Goal: Information Seeking & Learning: Learn about a topic

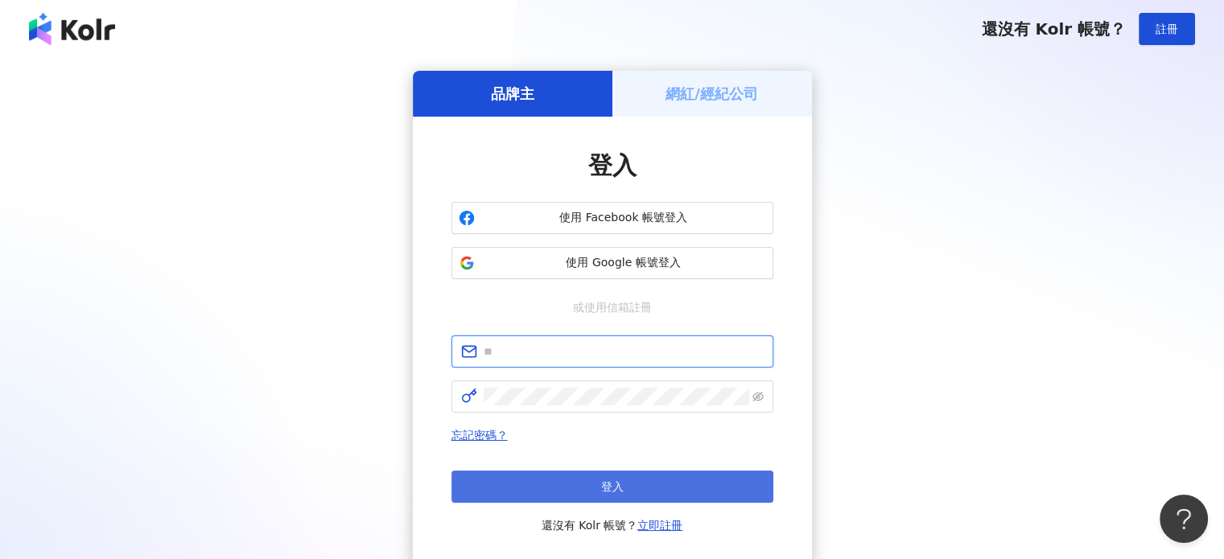
type input "**********"
click at [658, 473] on button "登入" at bounding box center [613, 487] width 322 height 32
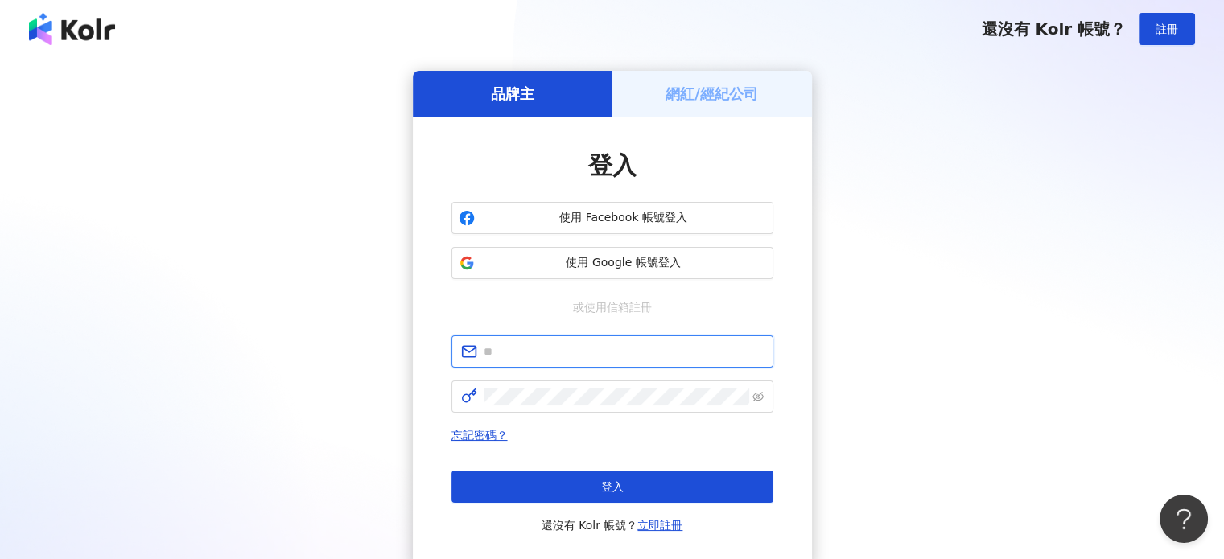
type input "**********"
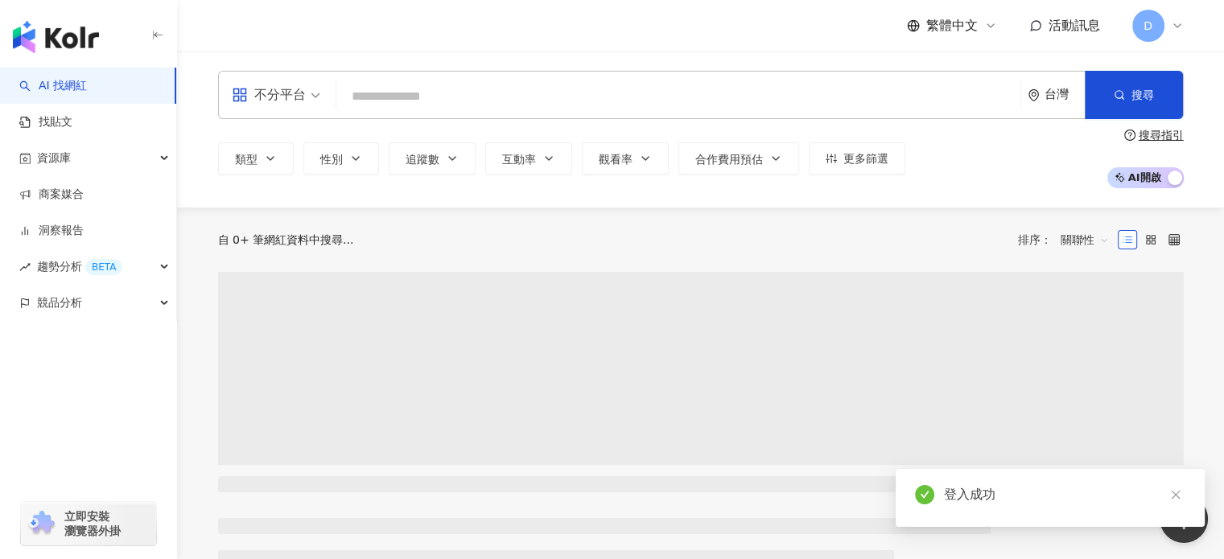
click at [68, 524] on span "立即安裝 瀏覽器外掛" at bounding box center [92, 524] width 56 height 29
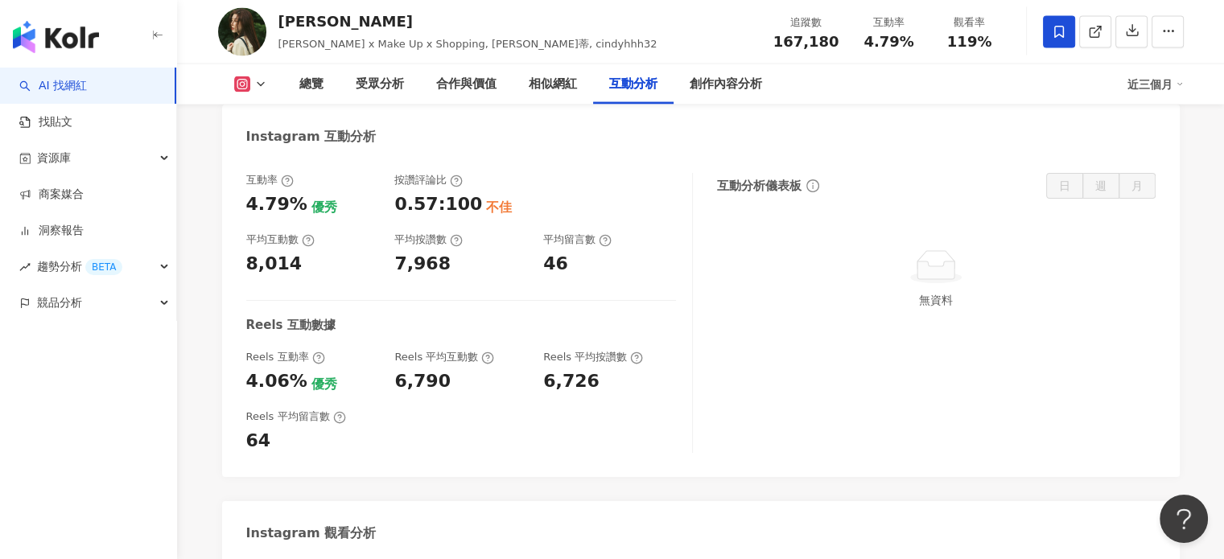
scroll to position [3381, 0]
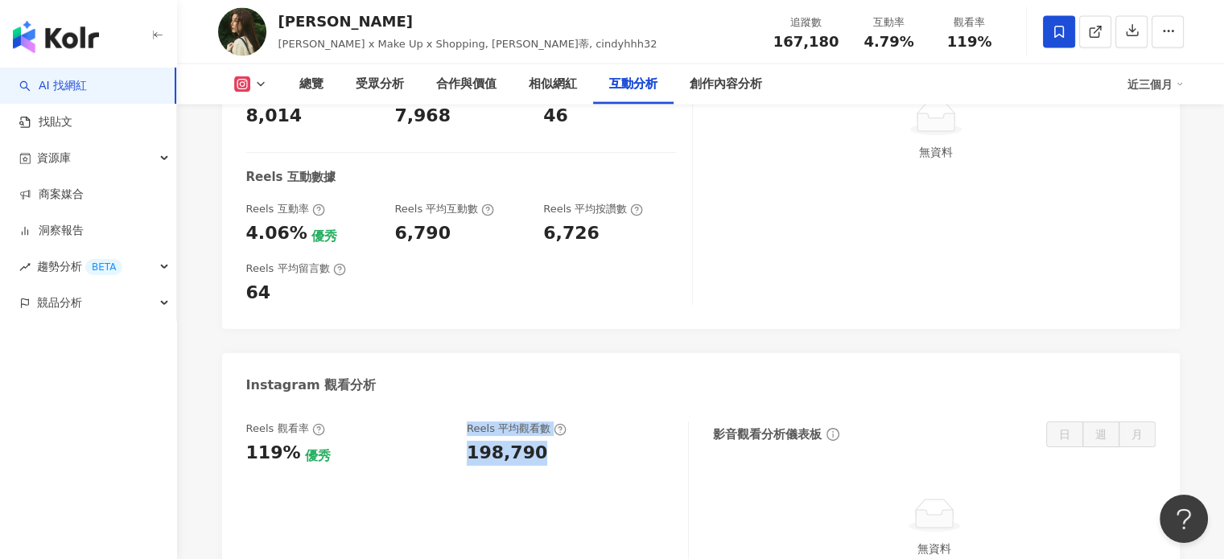
drag, startPoint x: 446, startPoint y: 400, endPoint x: 561, endPoint y: 408, distance: 115.4
click at [561, 422] on div "Reels 觀看率 119% 優秀 Reels 平均觀看數 198,790" at bounding box center [459, 443] width 426 height 43
click at [561, 441] on div "198,790" at bounding box center [569, 453] width 205 height 25
drag, startPoint x: 559, startPoint y: 408, endPoint x: 469, endPoint y: 410, distance: 89.4
click at [469, 441] on div "198,790" at bounding box center [569, 453] width 205 height 25
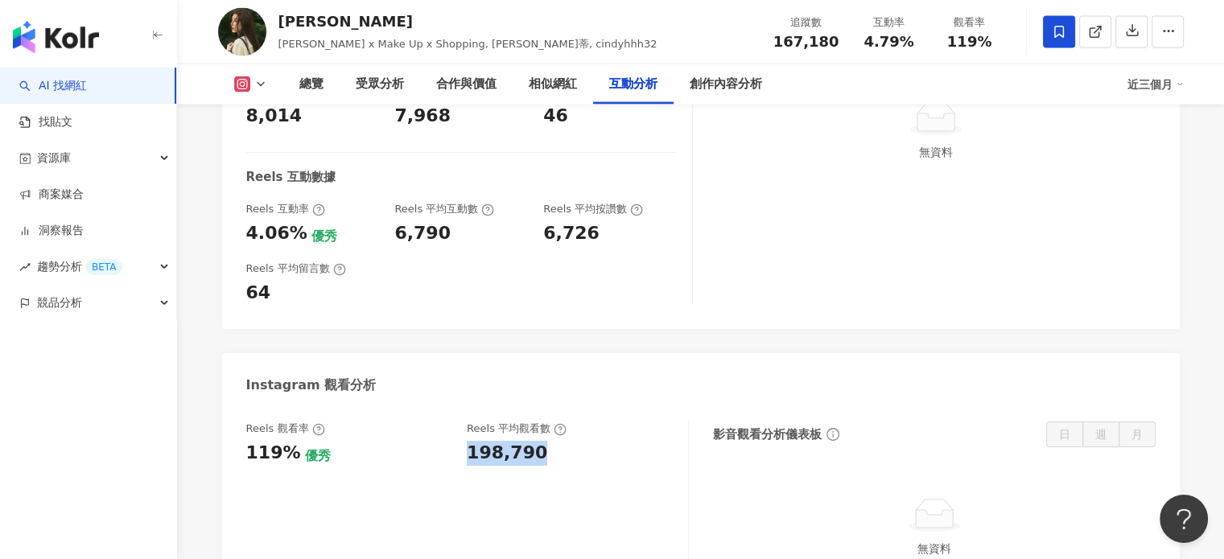
click at [481, 441] on div "198,790" at bounding box center [507, 453] width 80 height 25
drag, startPoint x: 458, startPoint y: 401, endPoint x: 550, endPoint y: 401, distance: 91.8
click at [551, 422] on div "Reels 觀看率 119% 優秀 Reels 平均觀看數 198,790" at bounding box center [459, 443] width 426 height 43
click at [550, 441] on div "198,790" at bounding box center [569, 453] width 205 height 25
drag, startPoint x: 533, startPoint y: 402, endPoint x: 468, endPoint y: 405, distance: 64.5
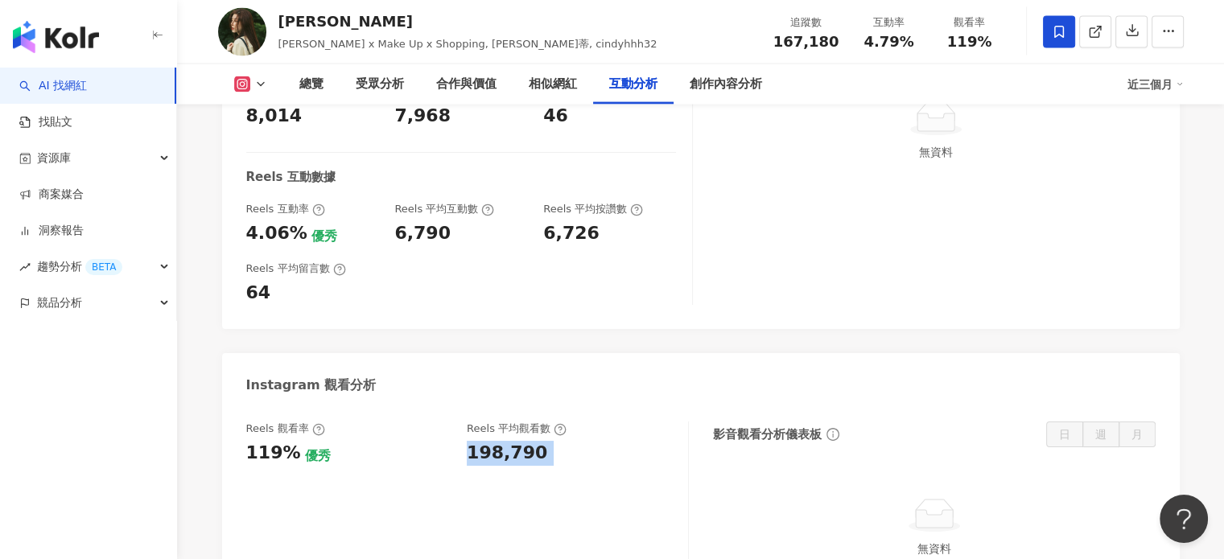
click at [468, 441] on div "198,790" at bounding box center [569, 453] width 205 height 25
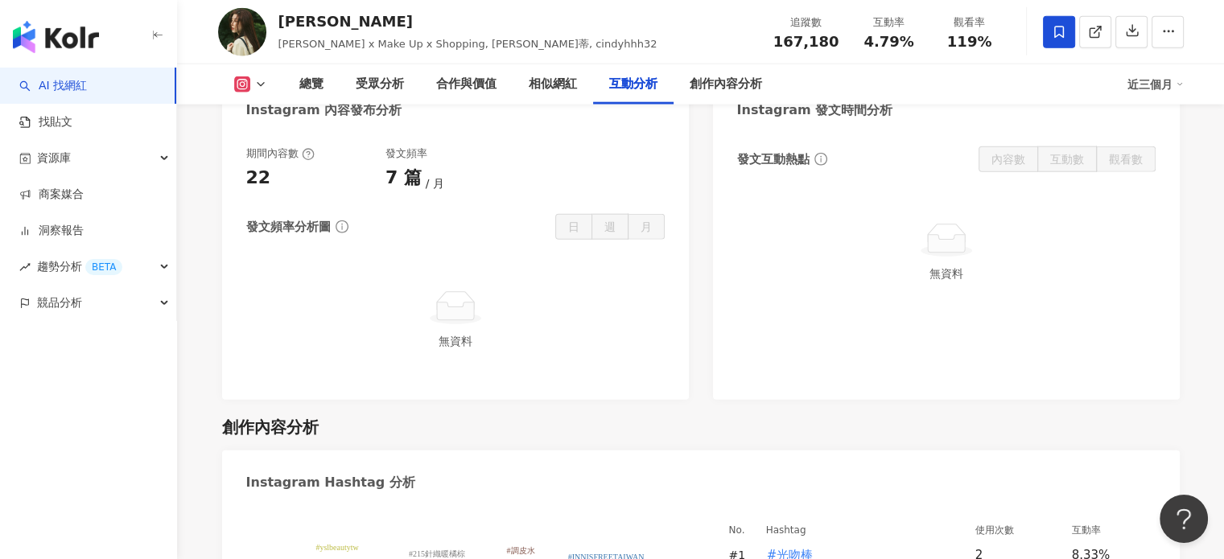
scroll to position [4347, 0]
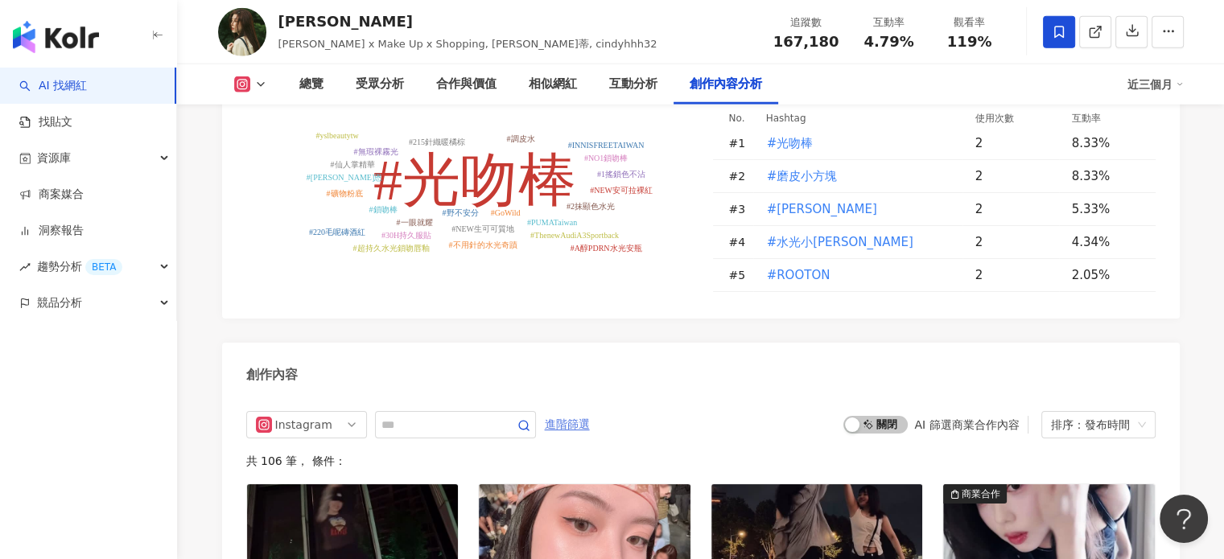
click at [590, 412] on span "進階篩選" at bounding box center [567, 425] width 45 height 26
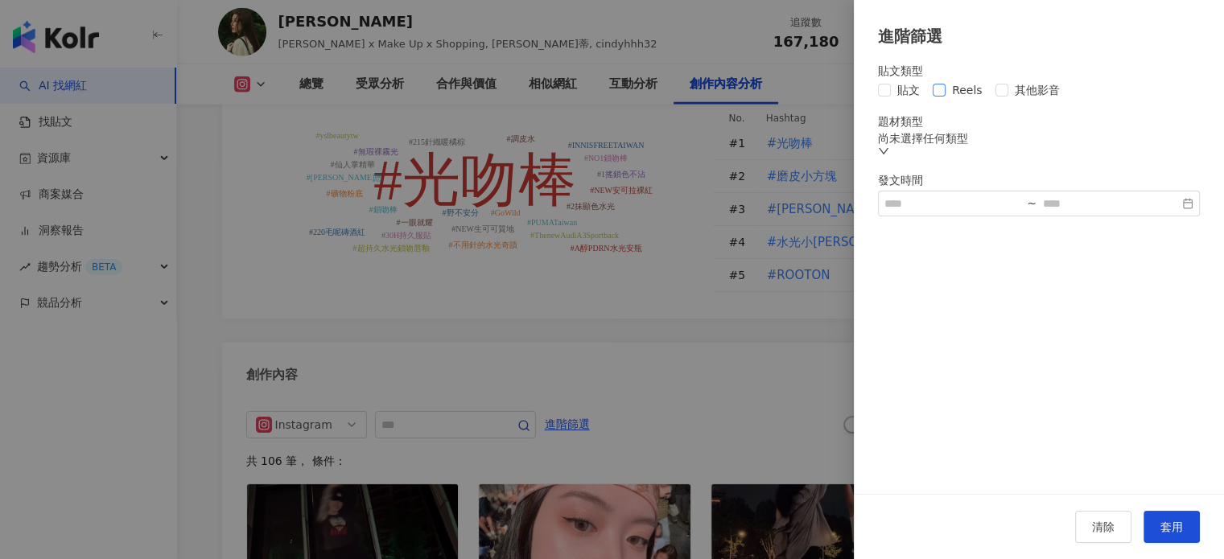
click at [951, 92] on span "Reels" at bounding box center [967, 90] width 43 height 18
click at [1166, 518] on button "套用" at bounding box center [1172, 527] width 56 height 32
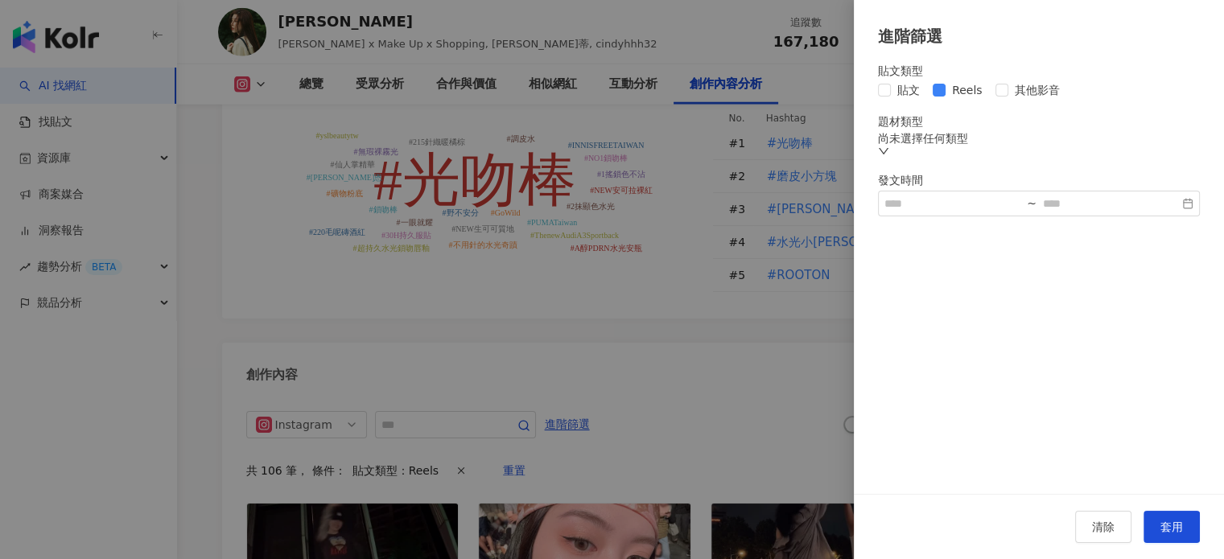
scroll to position [4533, 0]
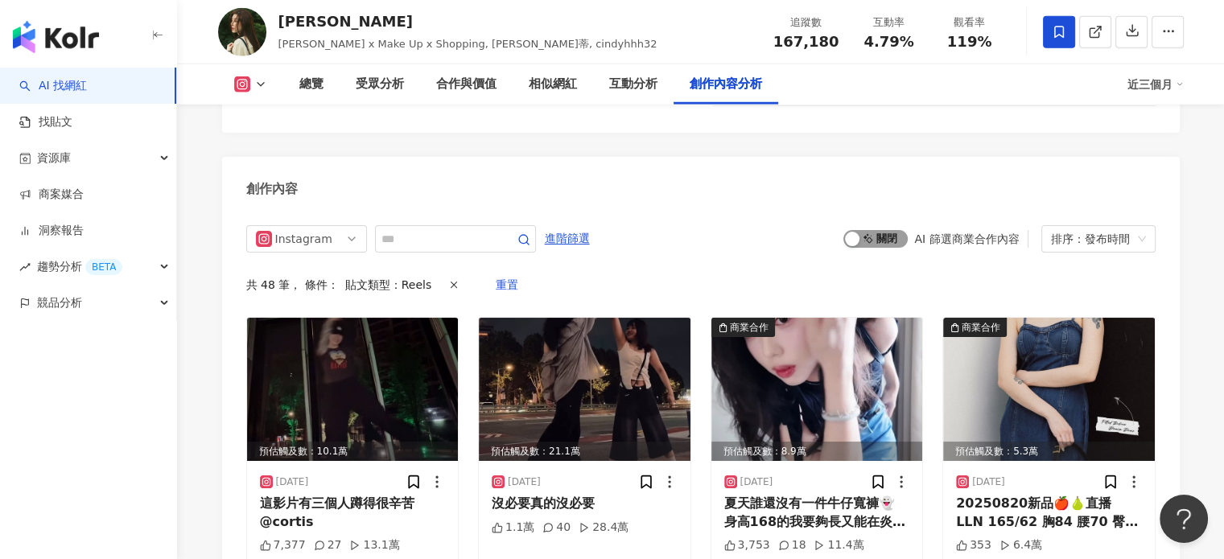
click at [858, 232] on div "button" at bounding box center [852, 239] width 14 height 14
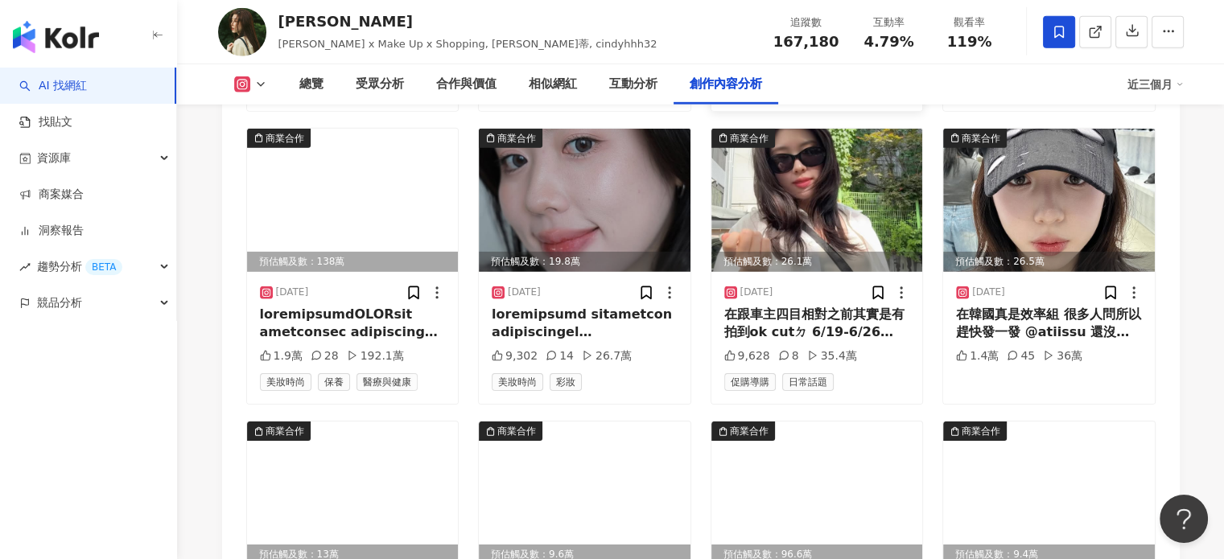
scroll to position [5177, 0]
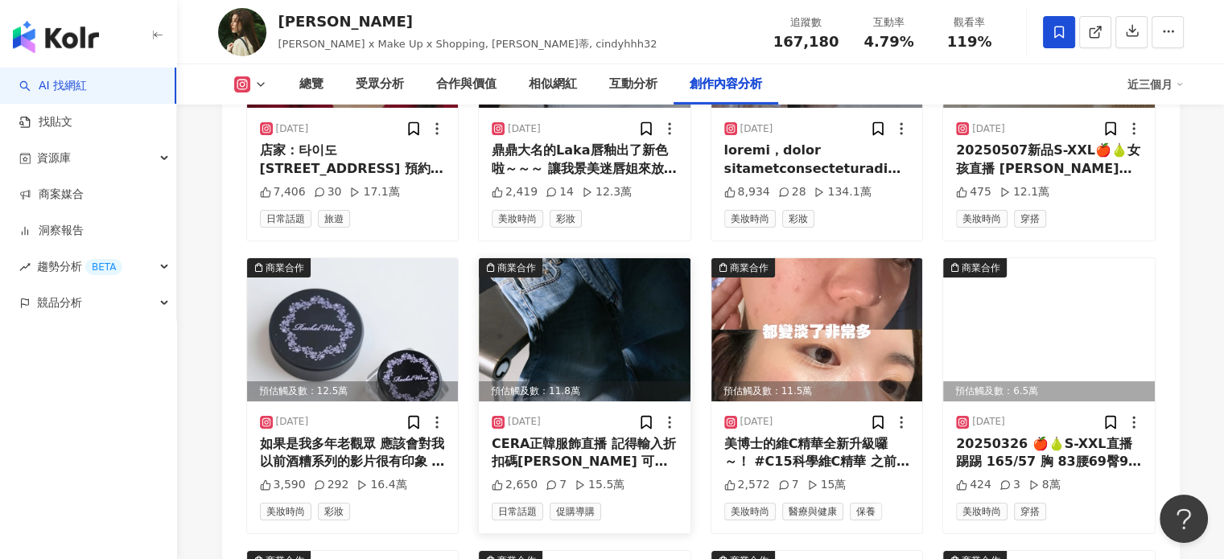
scroll to position [5499, 0]
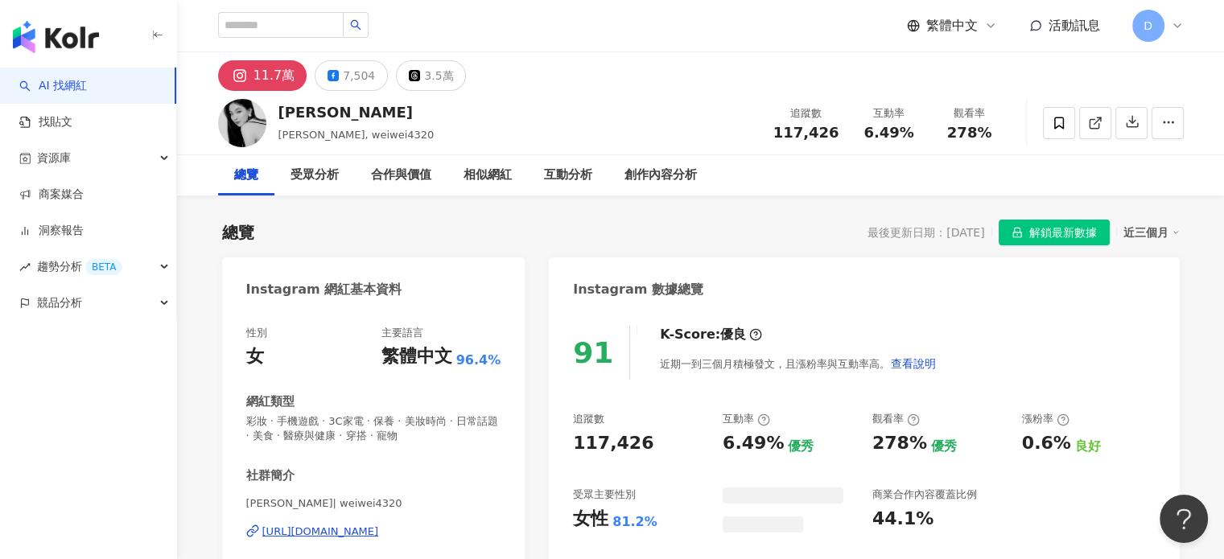
click at [821, 225] on div "總覽 最後更新日期：2025/8/25 解鎖最新數據 近三個月" at bounding box center [701, 233] width 958 height 26
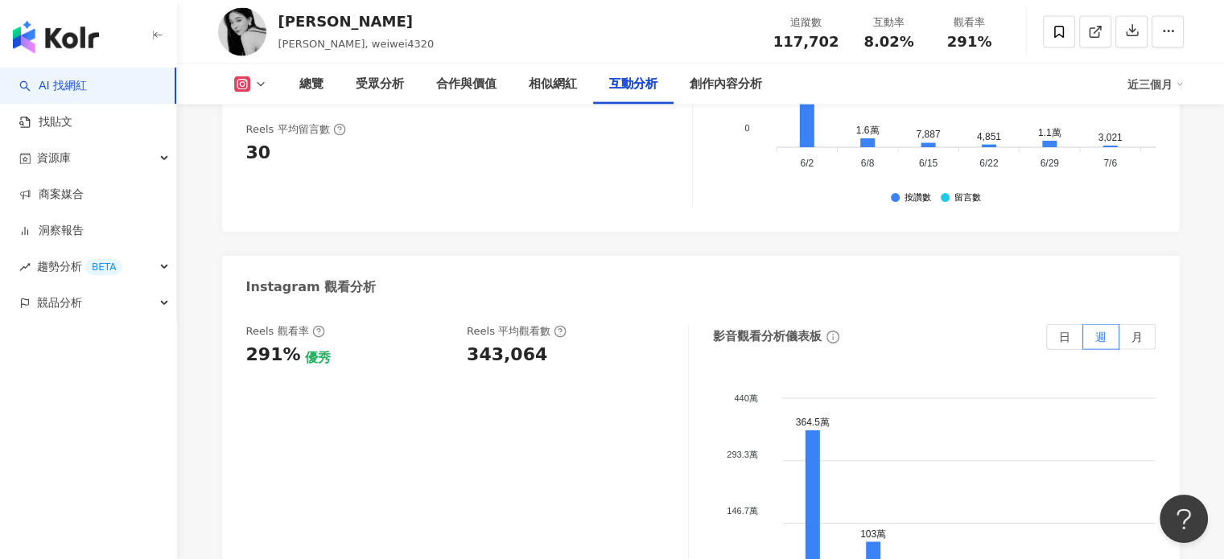
scroll to position [3641, 0]
drag, startPoint x: 537, startPoint y: 243, endPoint x: 460, endPoint y: 242, distance: 76.5
click at [460, 325] on div "Reels 觀看率 291% 優秀 Reels 平均觀看數 343,064" at bounding box center [459, 346] width 426 height 43
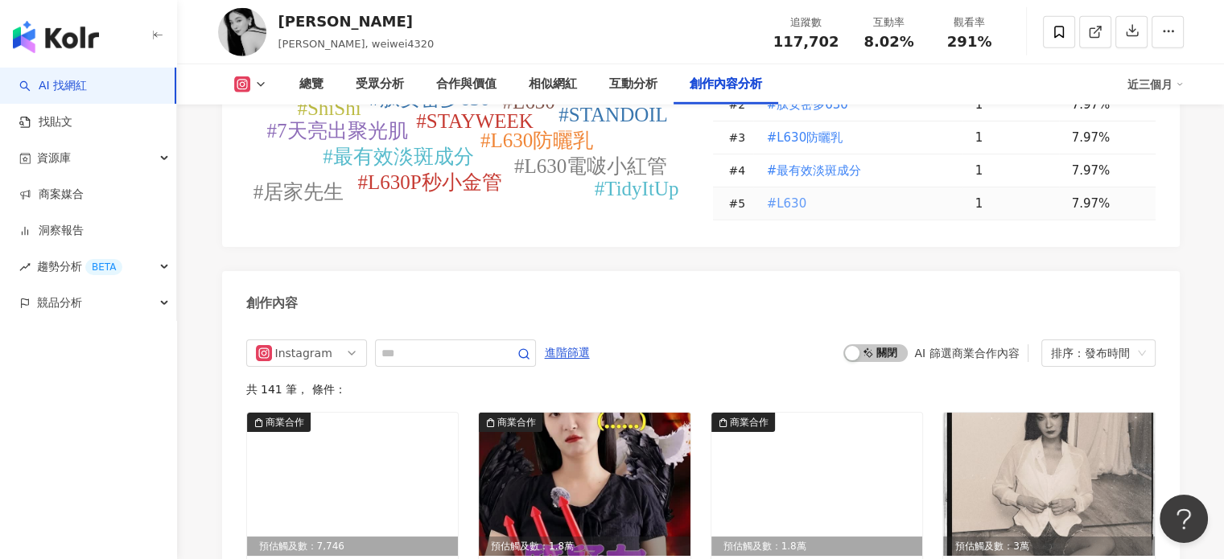
scroll to position [4929, 0]
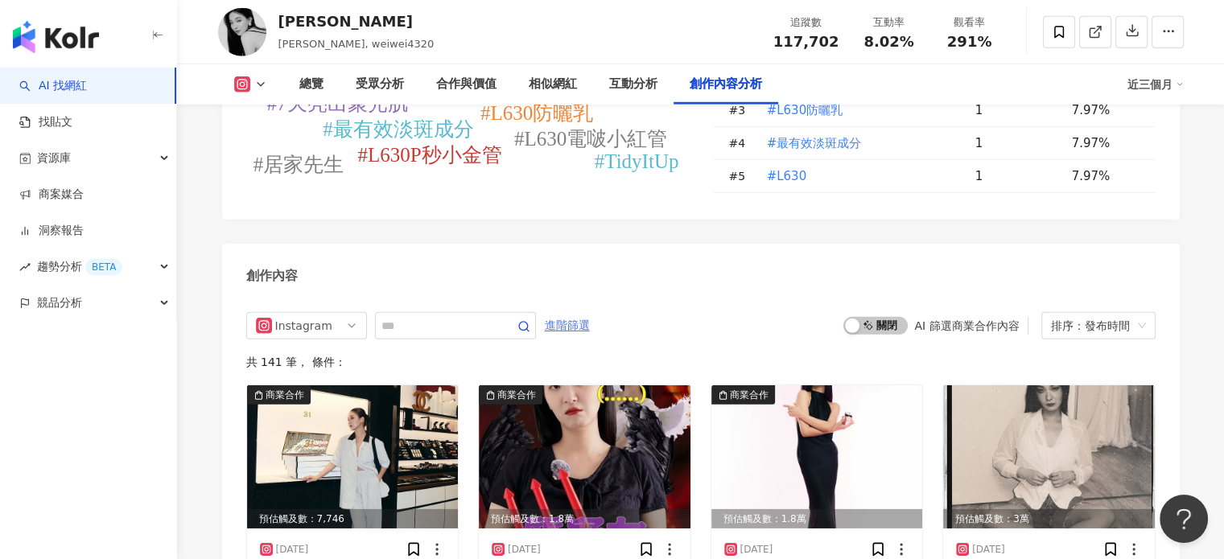
click at [590, 313] on span "進階篩選" at bounding box center [567, 326] width 45 height 26
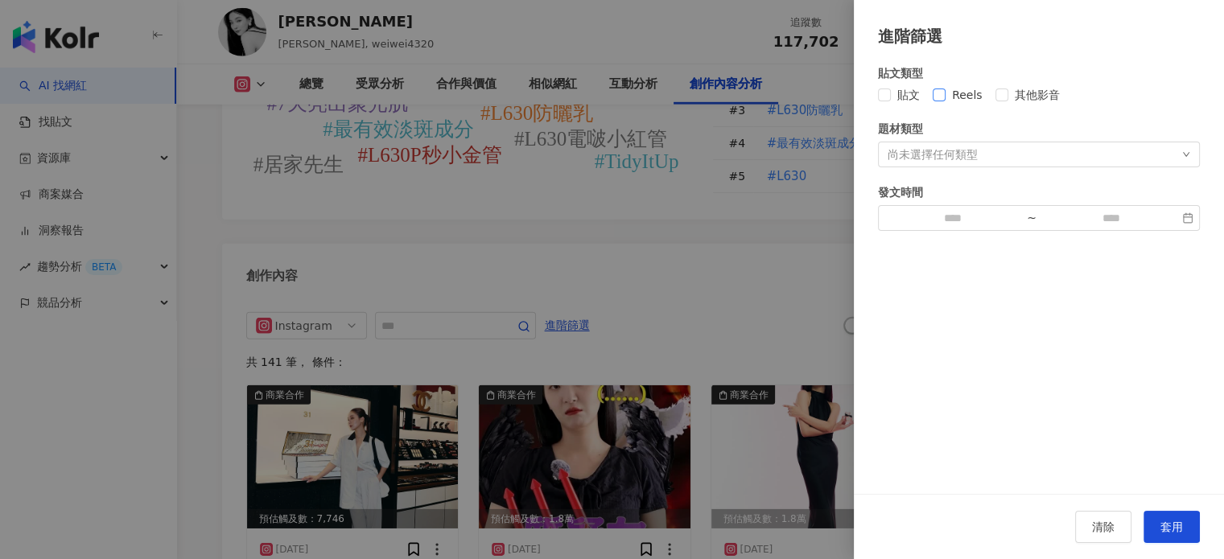
click at [955, 95] on span "Reels" at bounding box center [967, 95] width 43 height 18
click at [1166, 512] on button "套用" at bounding box center [1172, 527] width 56 height 32
click at [1166, 524] on span "套用" at bounding box center [1172, 527] width 23 height 13
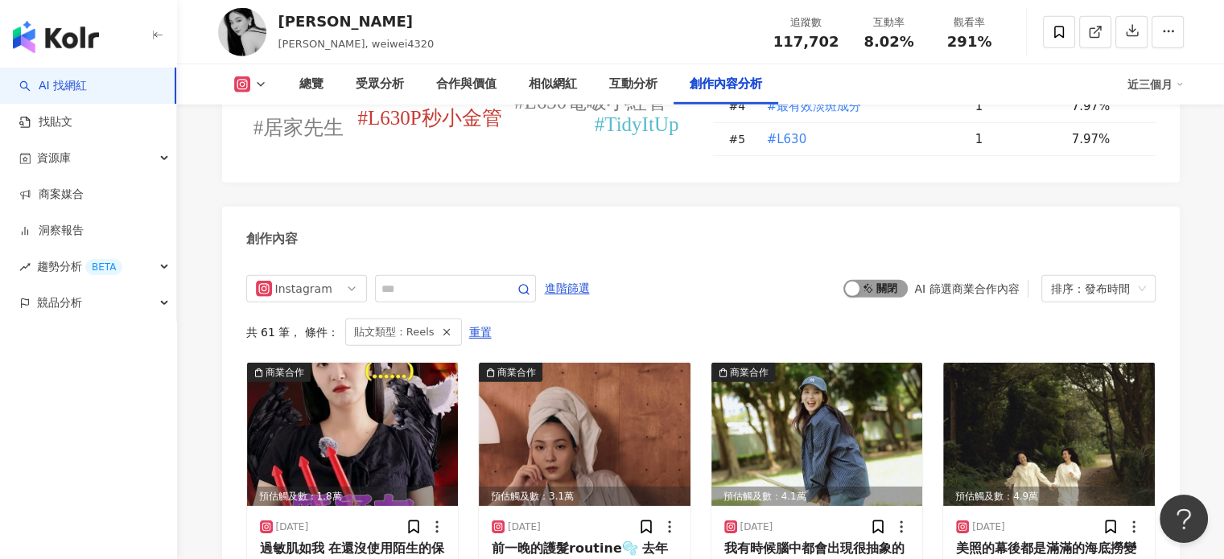
click at [892, 280] on span "啟動 關閉" at bounding box center [876, 289] width 64 height 18
click at [860, 280] on span "啟動 關閉" at bounding box center [876, 289] width 64 height 18
click at [765, 319] on div "共 61 筆 ， 條件： 貼文類型：Reels 重置" at bounding box center [701, 332] width 910 height 27
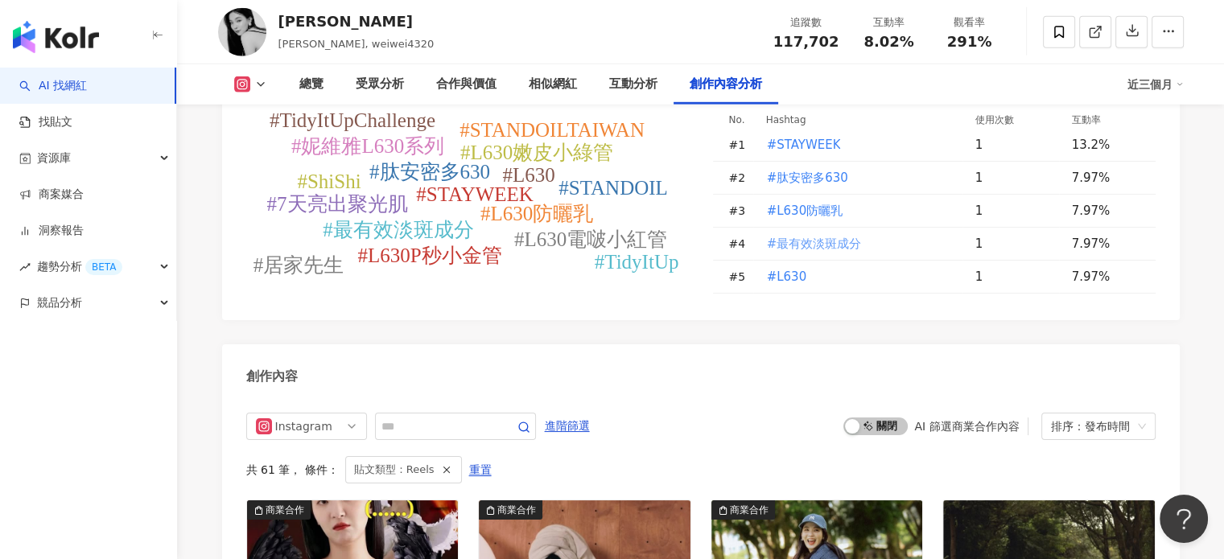
scroll to position [4805, 0]
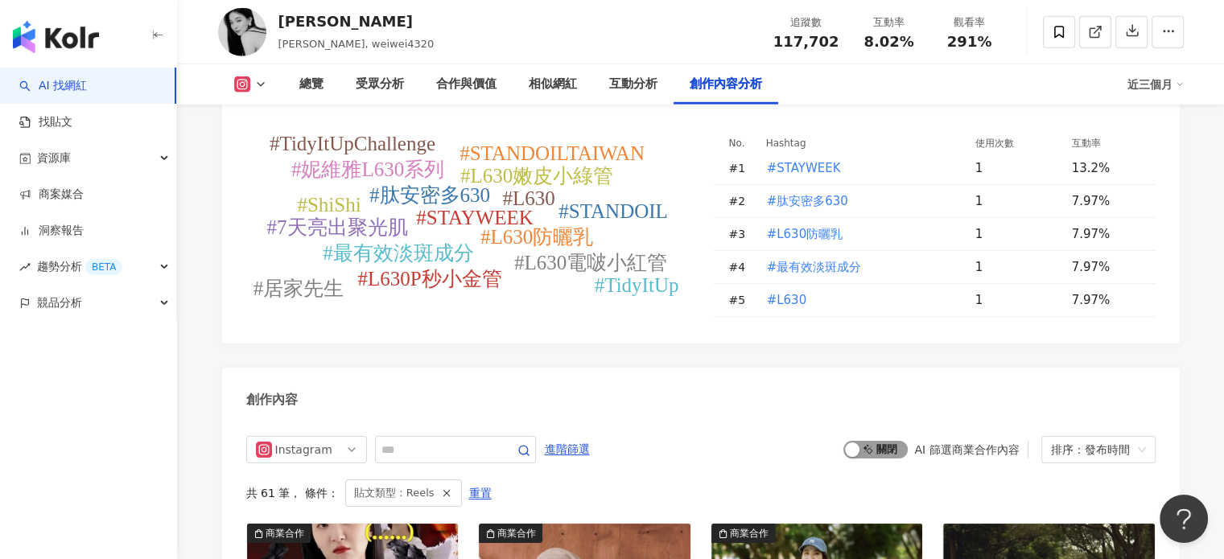
click at [871, 441] on span "啟動 關閉" at bounding box center [876, 450] width 64 height 18
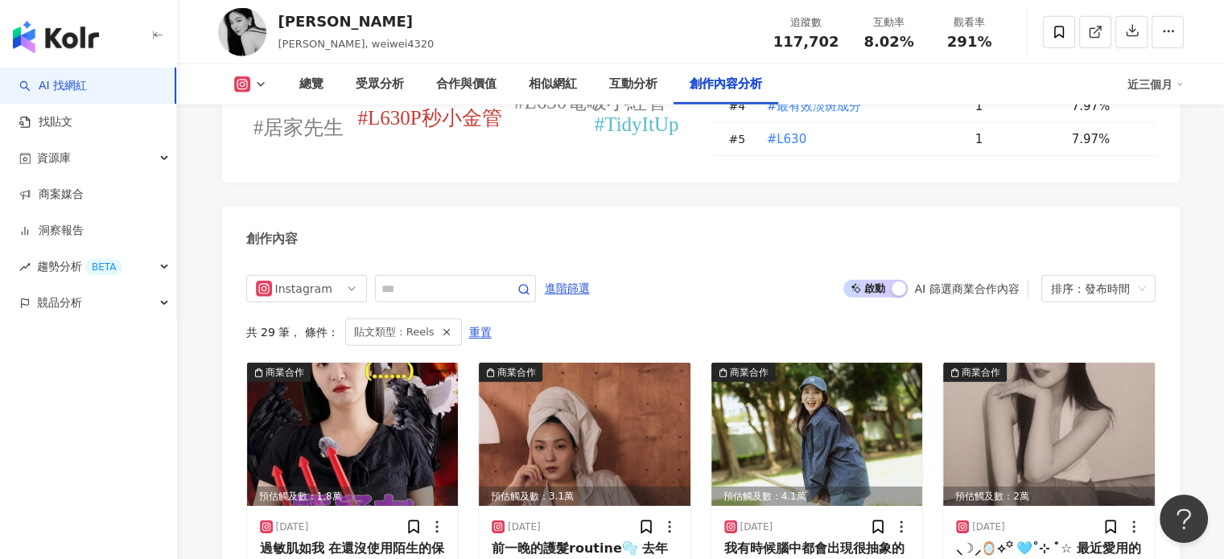
scroll to position [5127, 0]
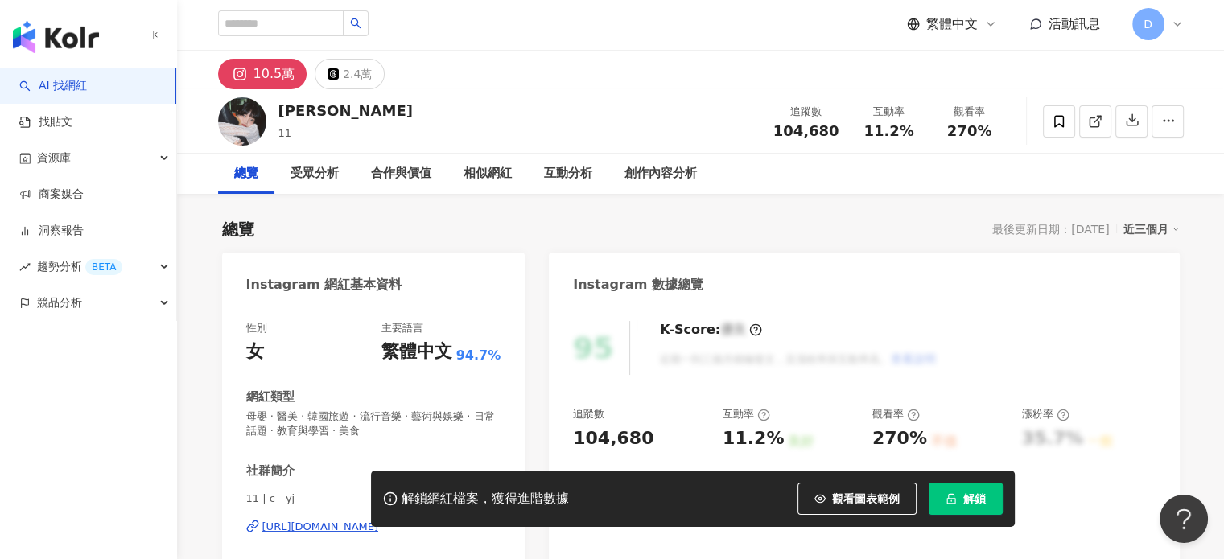
scroll to position [6, 0]
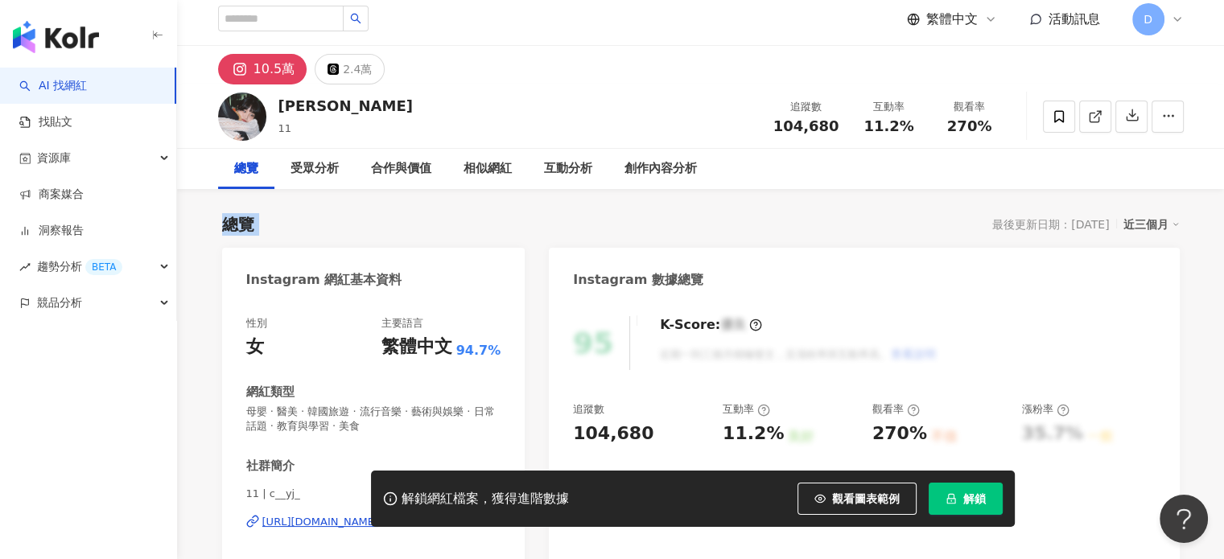
drag, startPoint x: 866, startPoint y: 235, endPoint x: 890, endPoint y: 184, distance: 56.9
click at [875, 229] on div "總覽 最後更新日期：[DATE] 近三個月" at bounding box center [701, 224] width 958 height 23
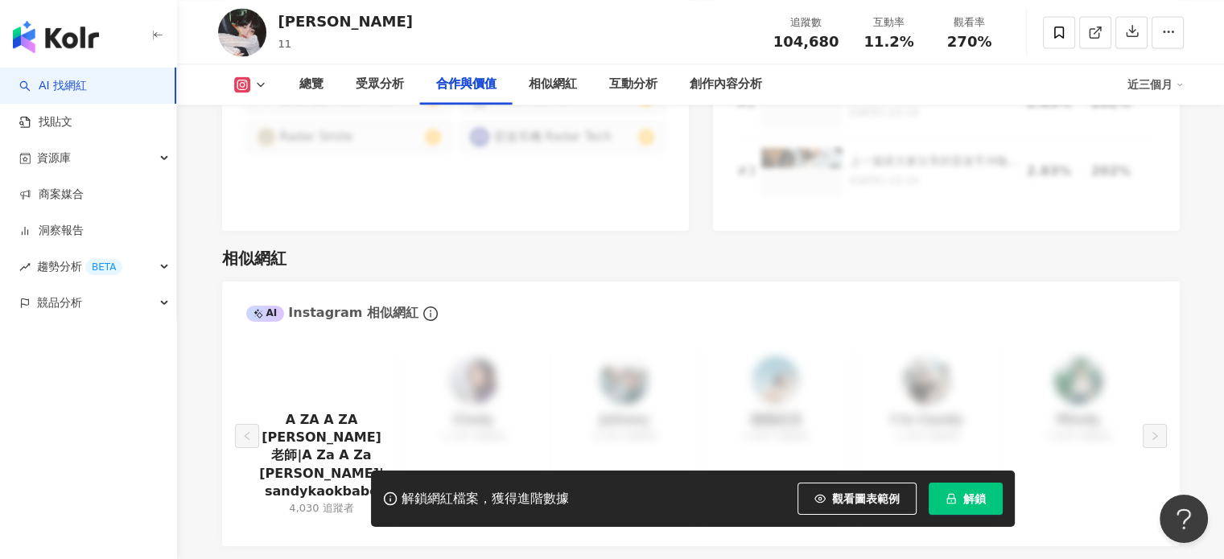
scroll to position [2555, 0]
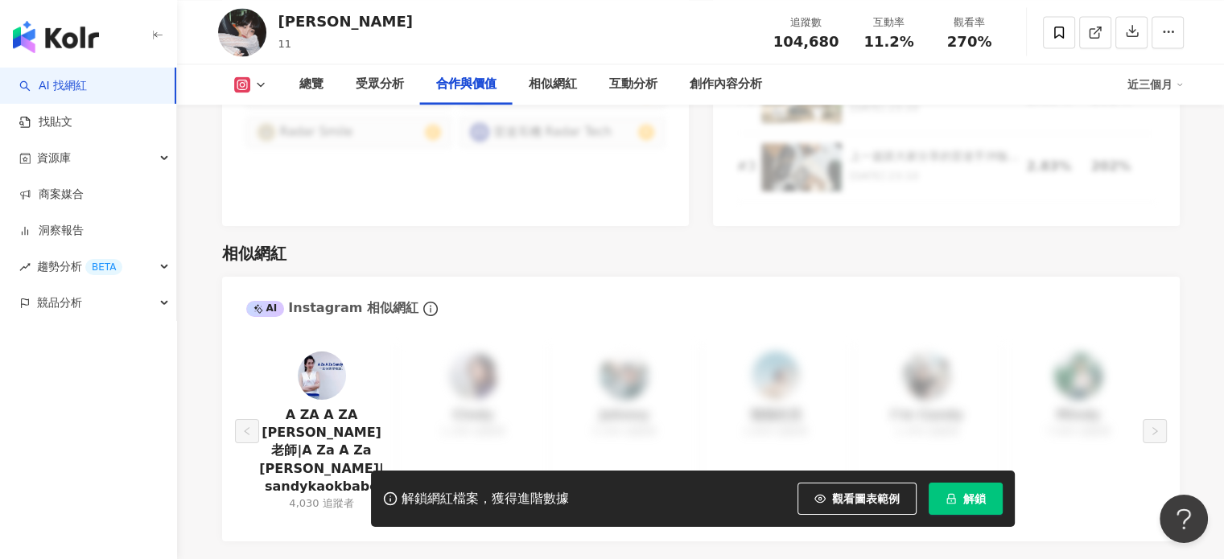
click at [969, 508] on button "解鎖" at bounding box center [966, 499] width 74 height 32
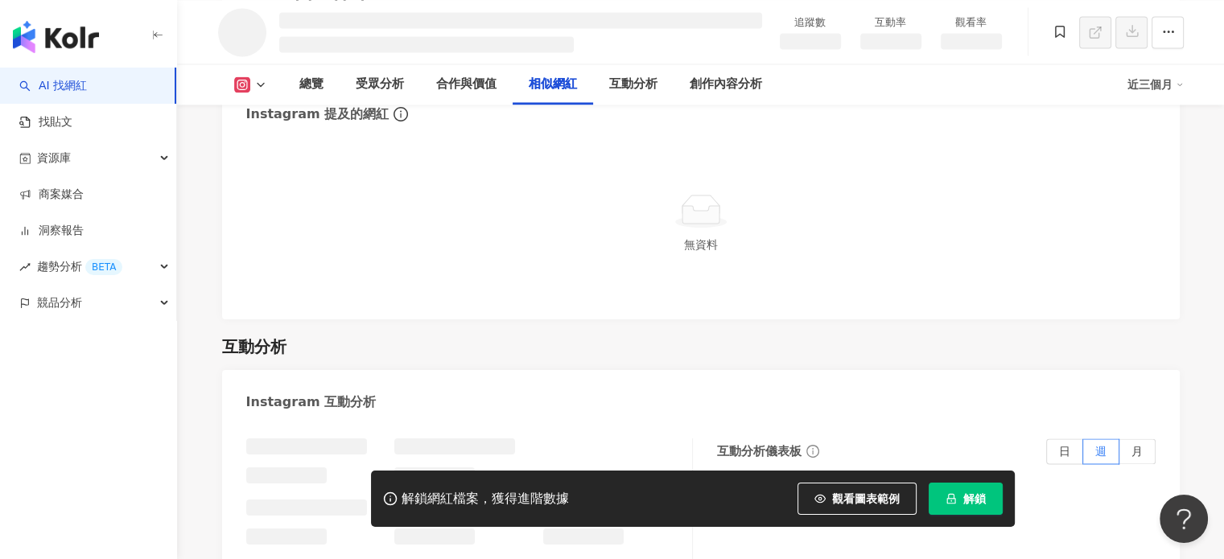
scroll to position [2177, 0]
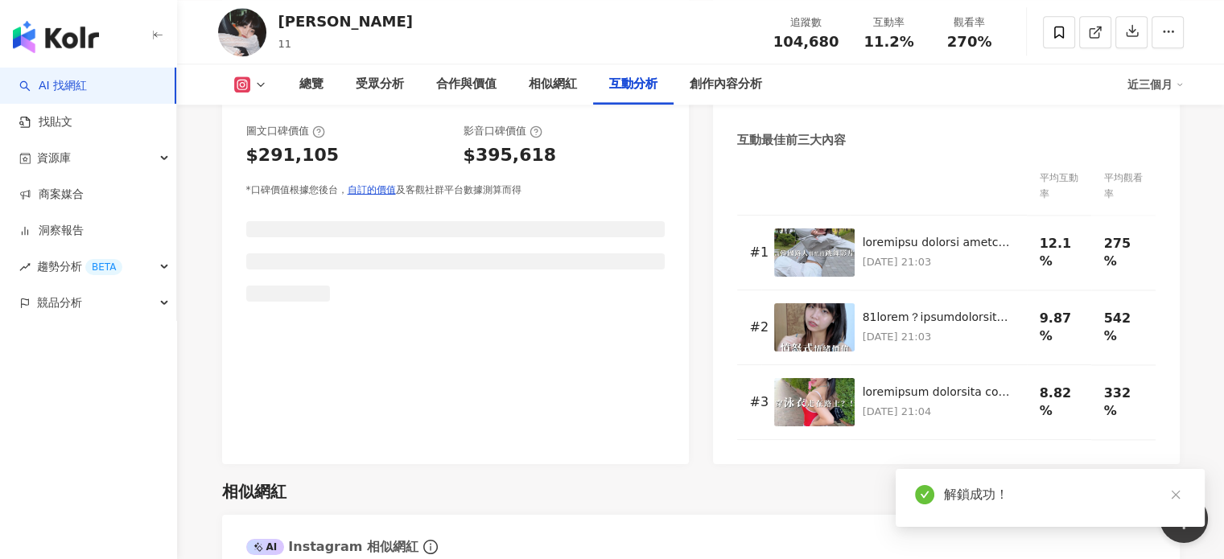
scroll to position [4875, 0]
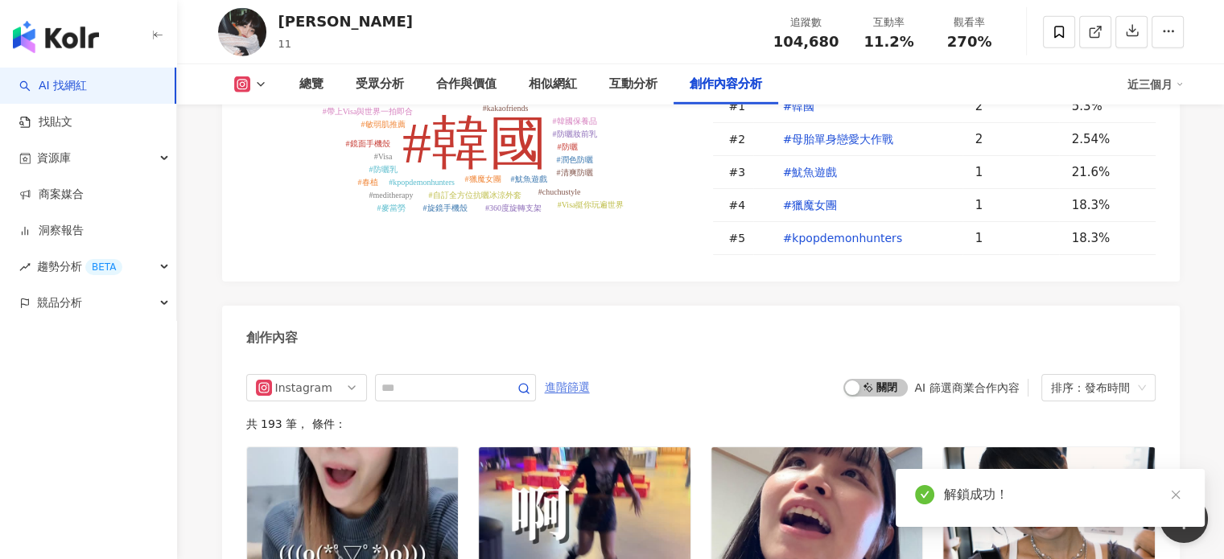
click at [590, 375] on span "進階篩選" at bounding box center [567, 388] width 45 height 26
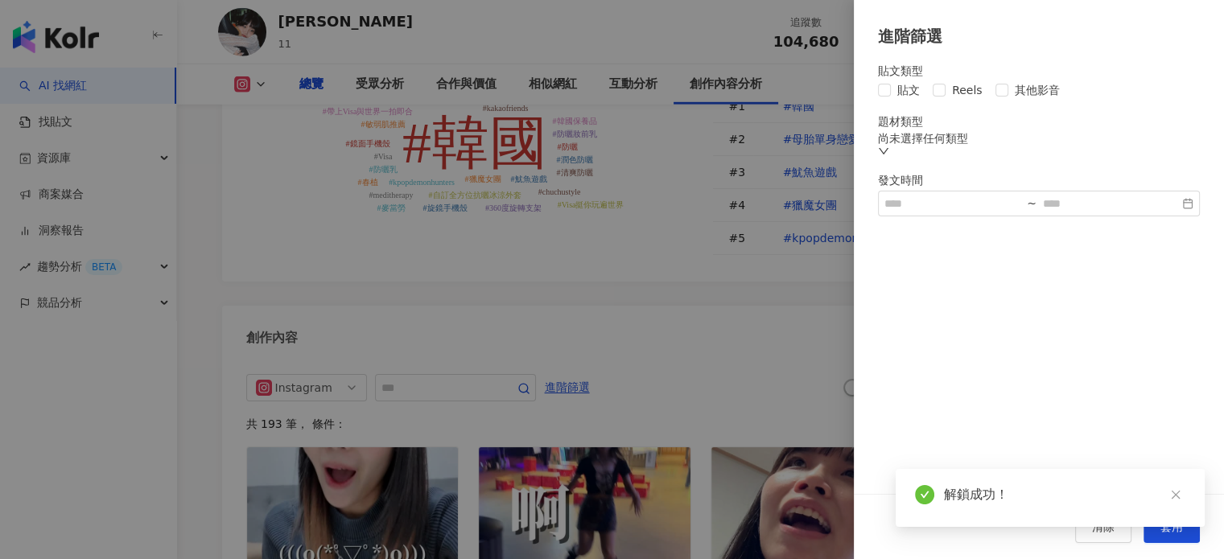
scroll to position [582, 0]
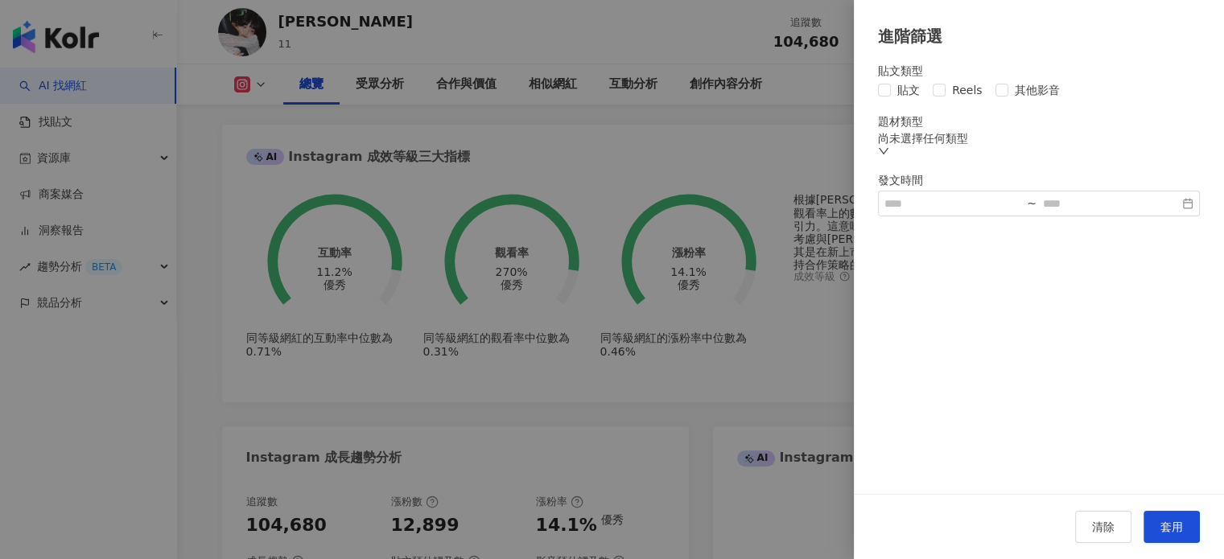
click at [939, 77] on div "貼文類型" at bounding box center [1039, 70] width 322 height 13
click at [943, 99] on label "Reels" at bounding box center [961, 90] width 56 height 18
click at [1180, 522] on span "套用" at bounding box center [1172, 527] width 23 height 13
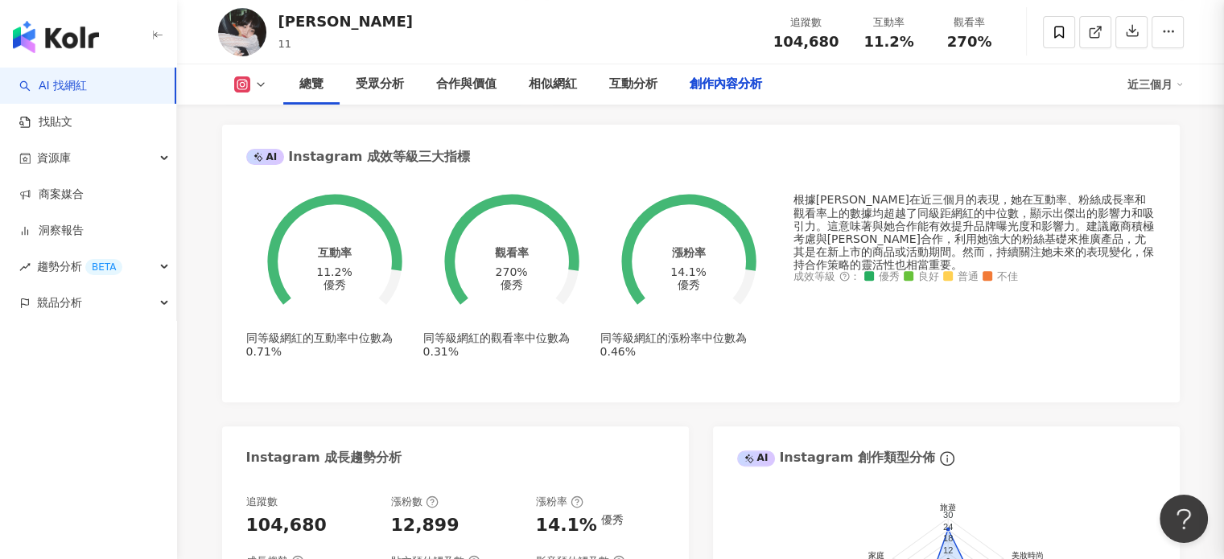
scroll to position [4987, 0]
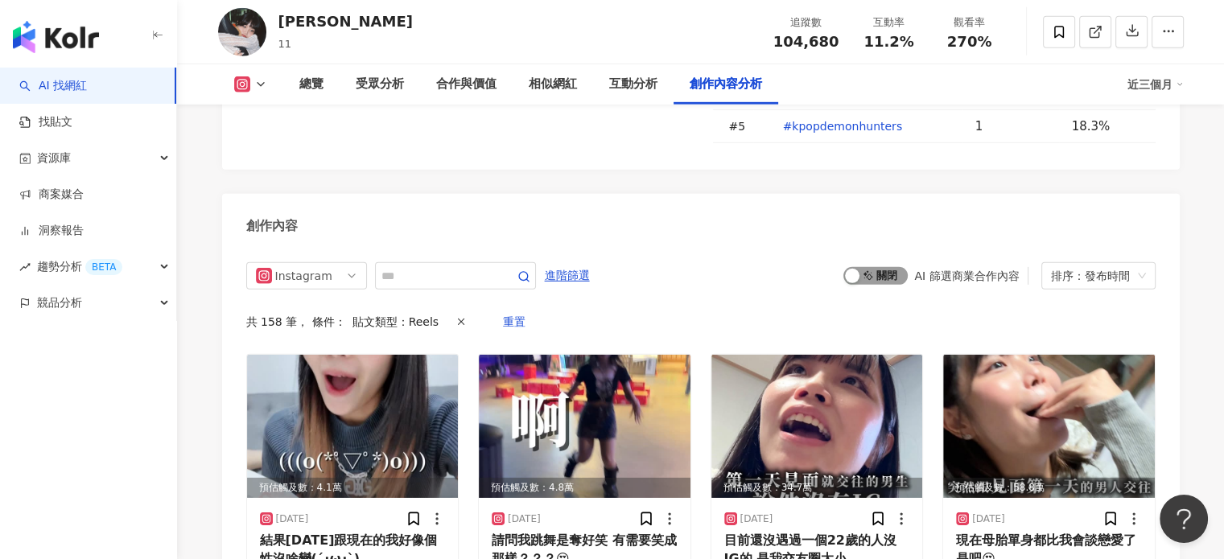
click at [876, 267] on span "啟動 關閉" at bounding box center [876, 276] width 64 height 18
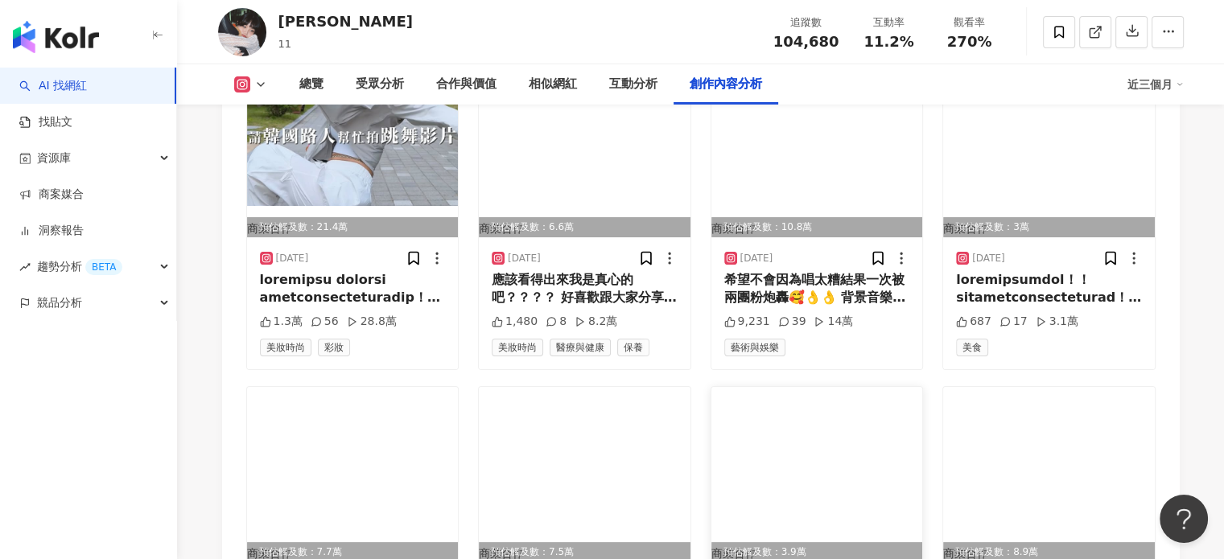
scroll to position [5631, 0]
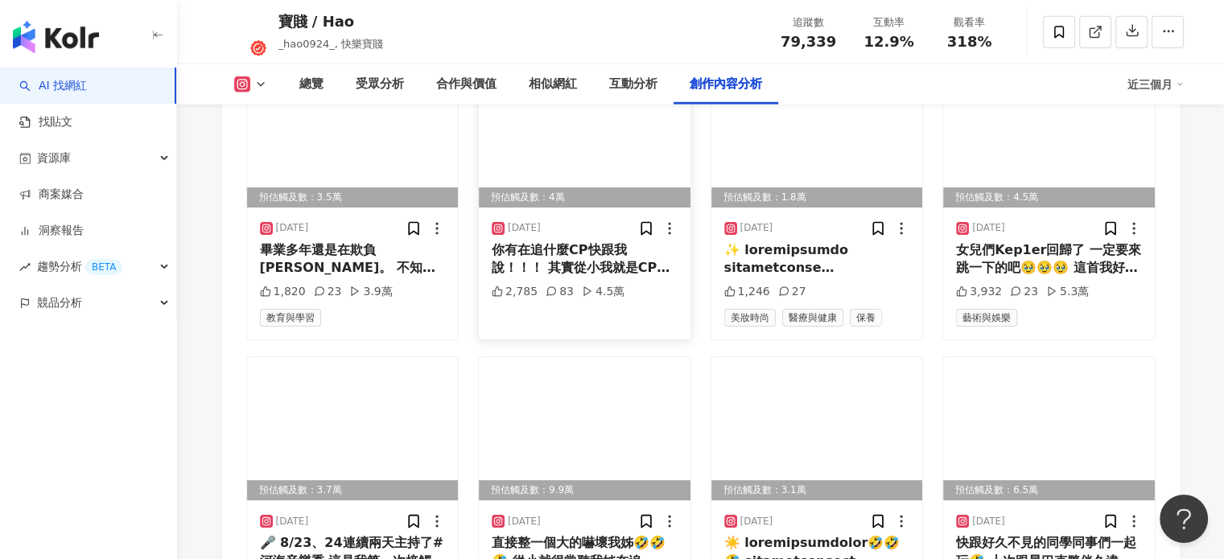
scroll to position [4347, 0]
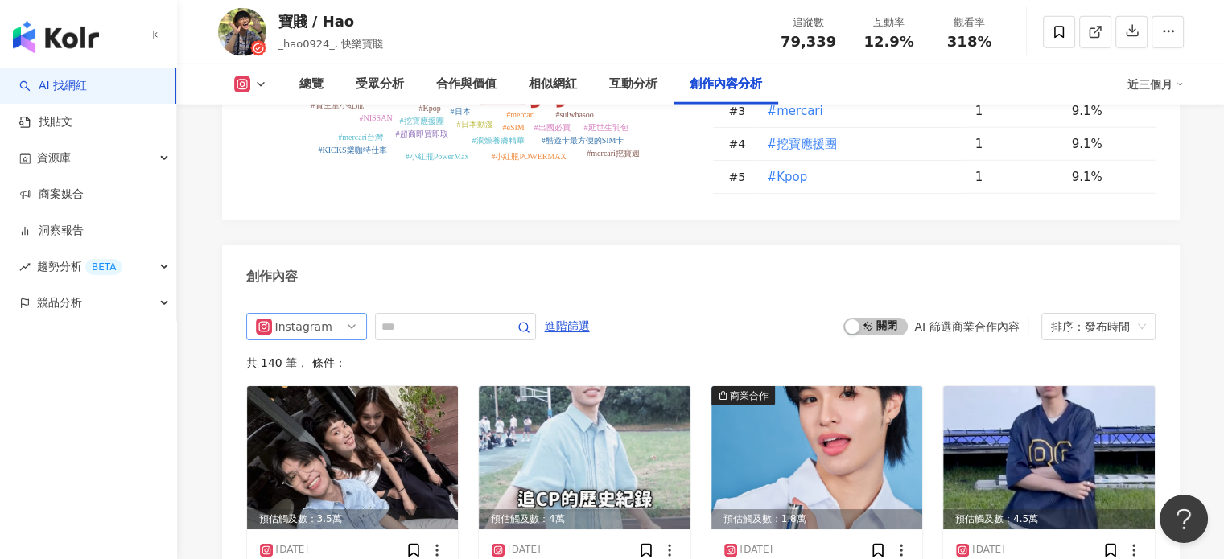
click at [300, 314] on div "Instagram" at bounding box center [301, 327] width 52 height 26
click at [296, 314] on div "Instagram" at bounding box center [301, 327] width 52 height 26
click at [1080, 314] on div "排序：發布時間" at bounding box center [1091, 327] width 80 height 26
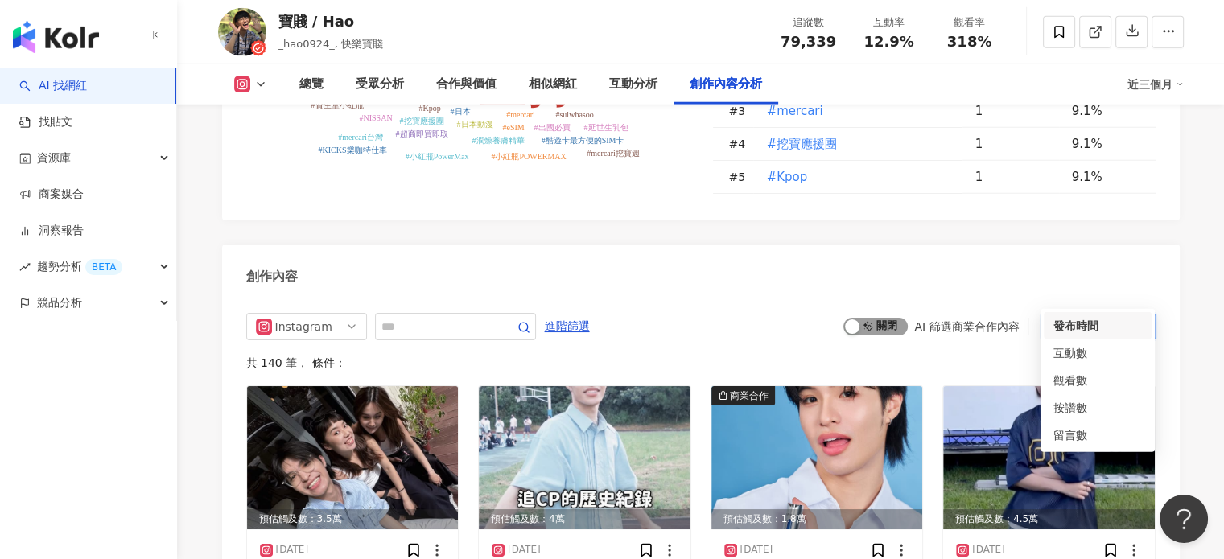
click at [885, 318] on span "啟動 關閉" at bounding box center [876, 327] width 64 height 18
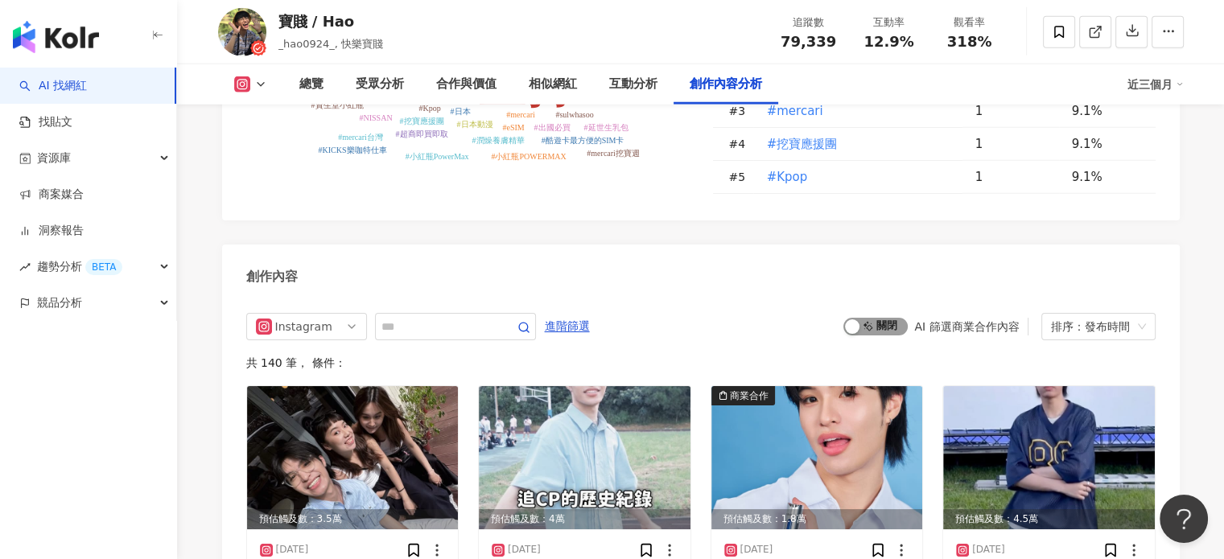
click at [881, 318] on span "啟動 關閉" at bounding box center [876, 327] width 64 height 18
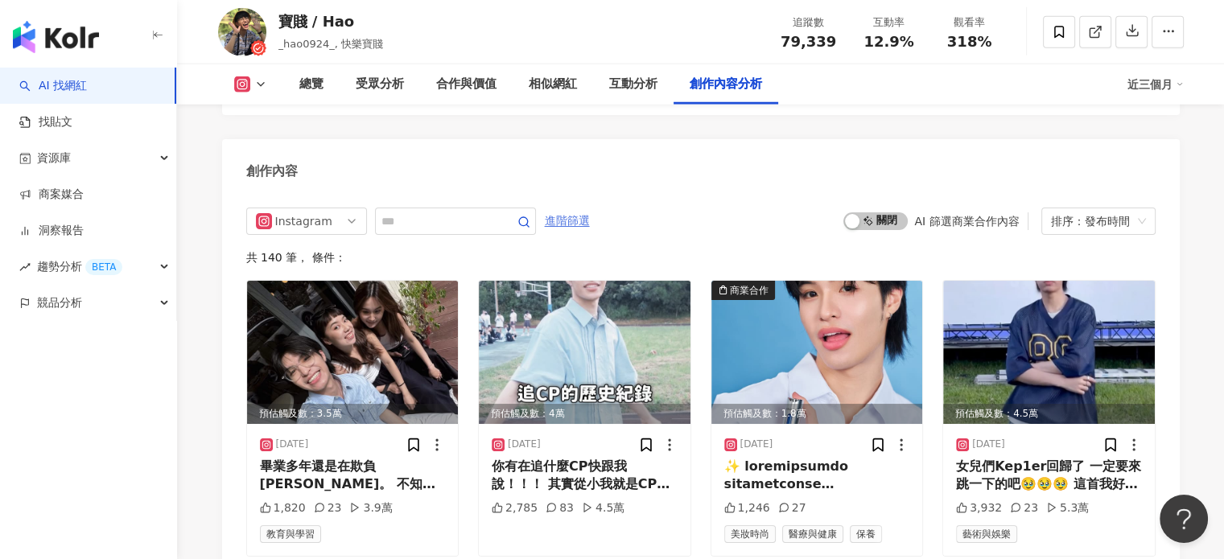
click at [590, 208] on span "進階篩選" at bounding box center [567, 221] width 45 height 26
click at [616, 192] on div at bounding box center [612, 279] width 1224 height 559
click at [590, 208] on span "進階篩選" at bounding box center [567, 221] width 45 height 26
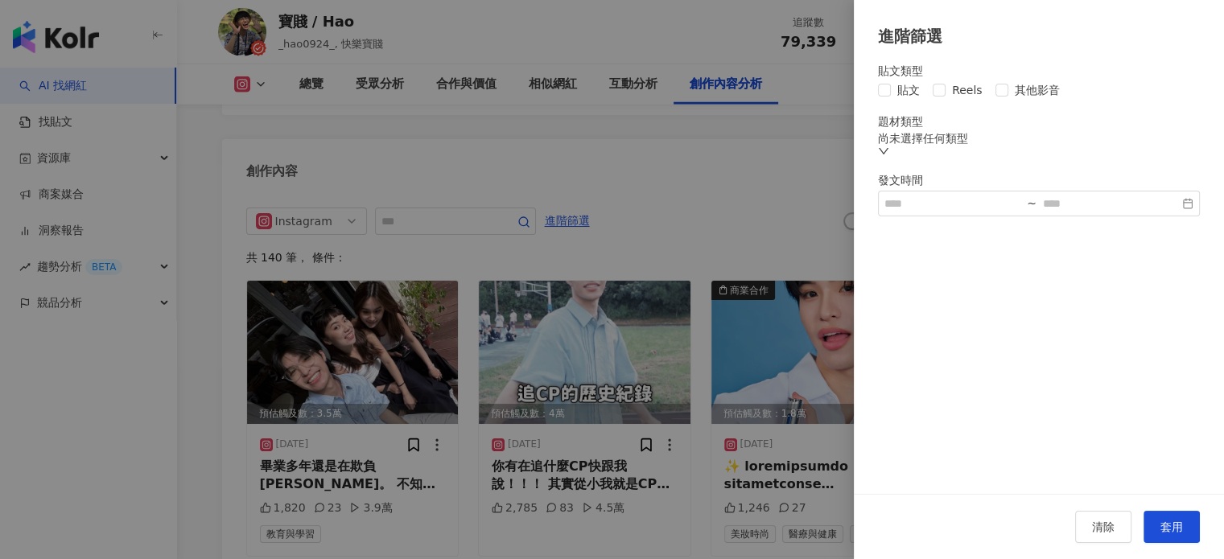
click at [932, 105] on div "貼文類型 貼文 Reels 其他影音 題材類型 尚未選擇任何類型 發文時間 ~" at bounding box center [1039, 140] width 322 height 152
click at [1175, 529] on span "套用" at bounding box center [1172, 527] width 23 height 13
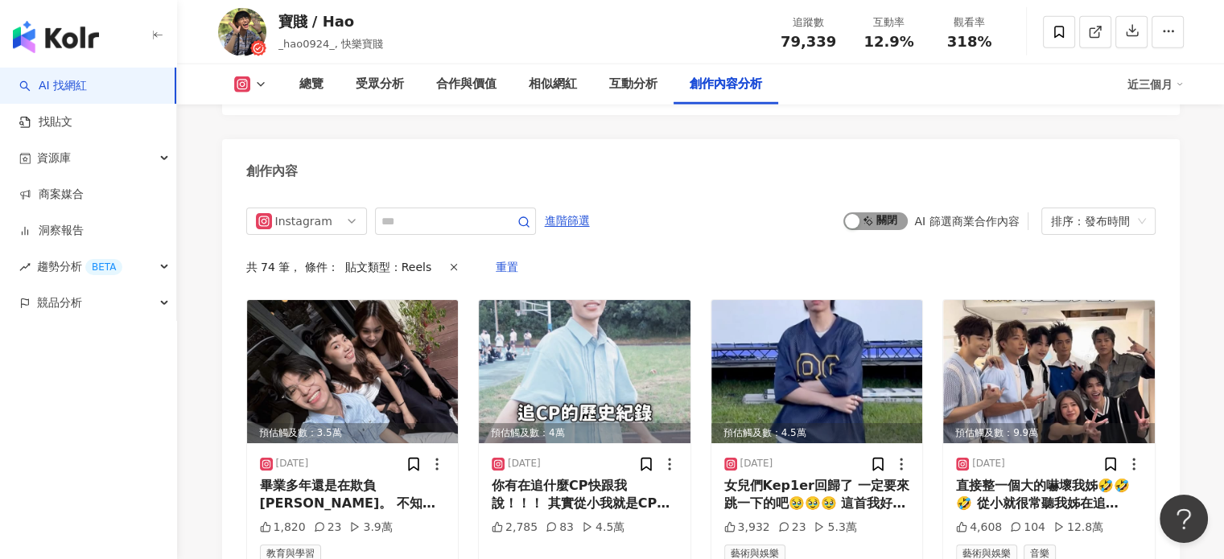
click at [890, 213] on span "啟動 關閉" at bounding box center [876, 222] width 64 height 18
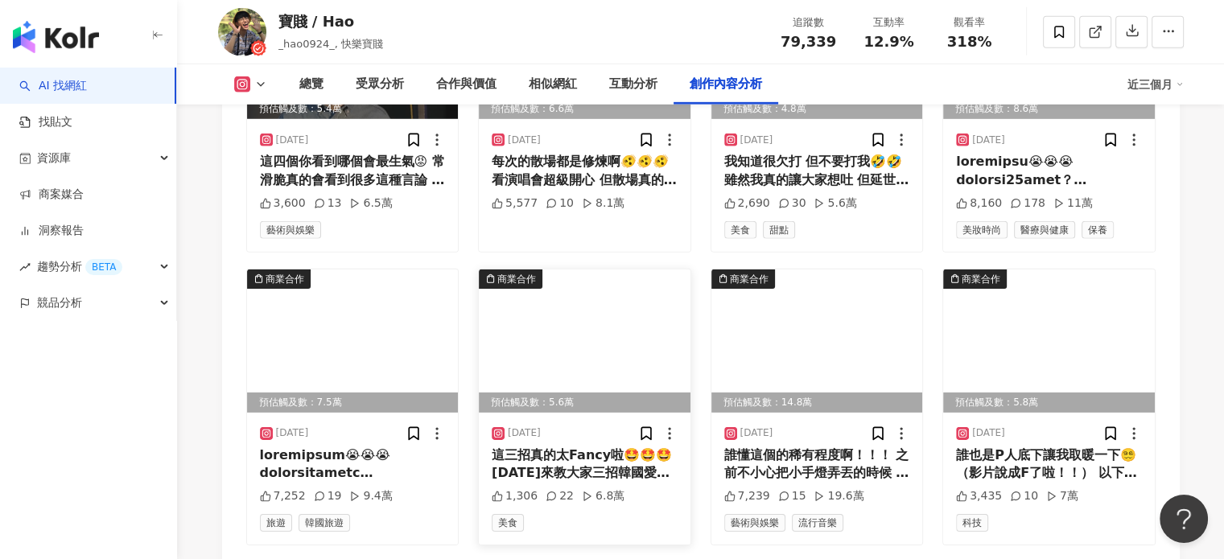
scroll to position [5096, 0]
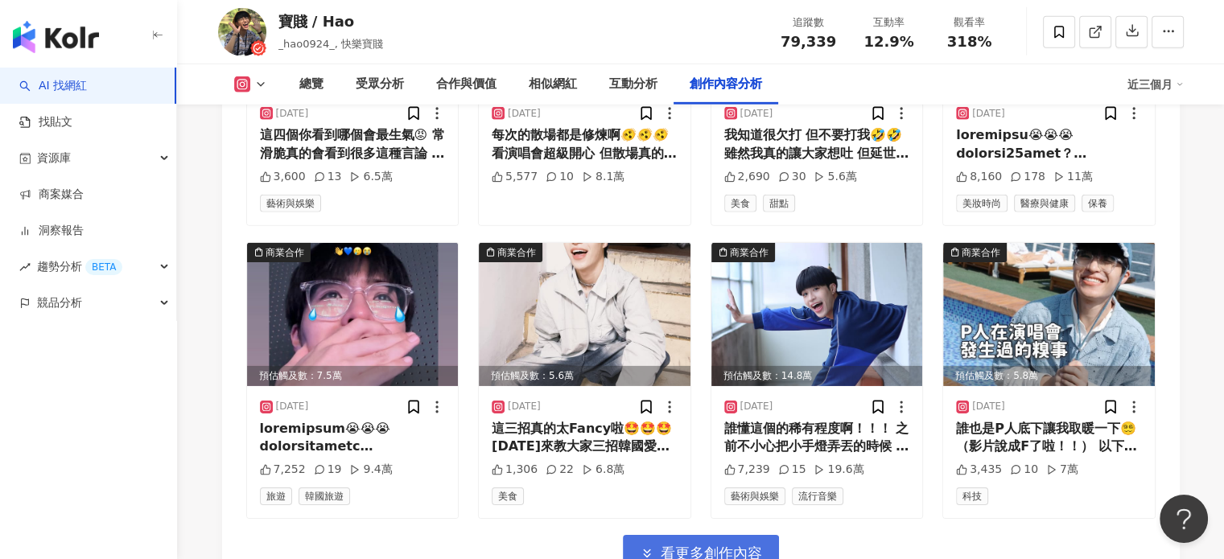
click at [679, 545] on span "看更多創作內容" at bounding box center [711, 554] width 101 height 18
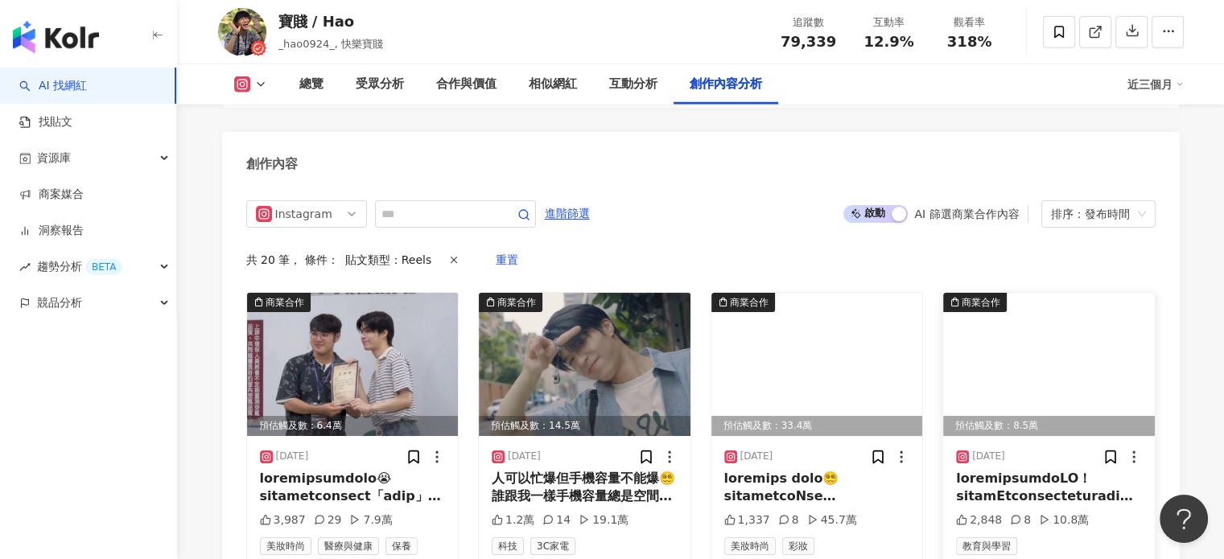
scroll to position [4452, 0]
